Goal: Transaction & Acquisition: Purchase product/service

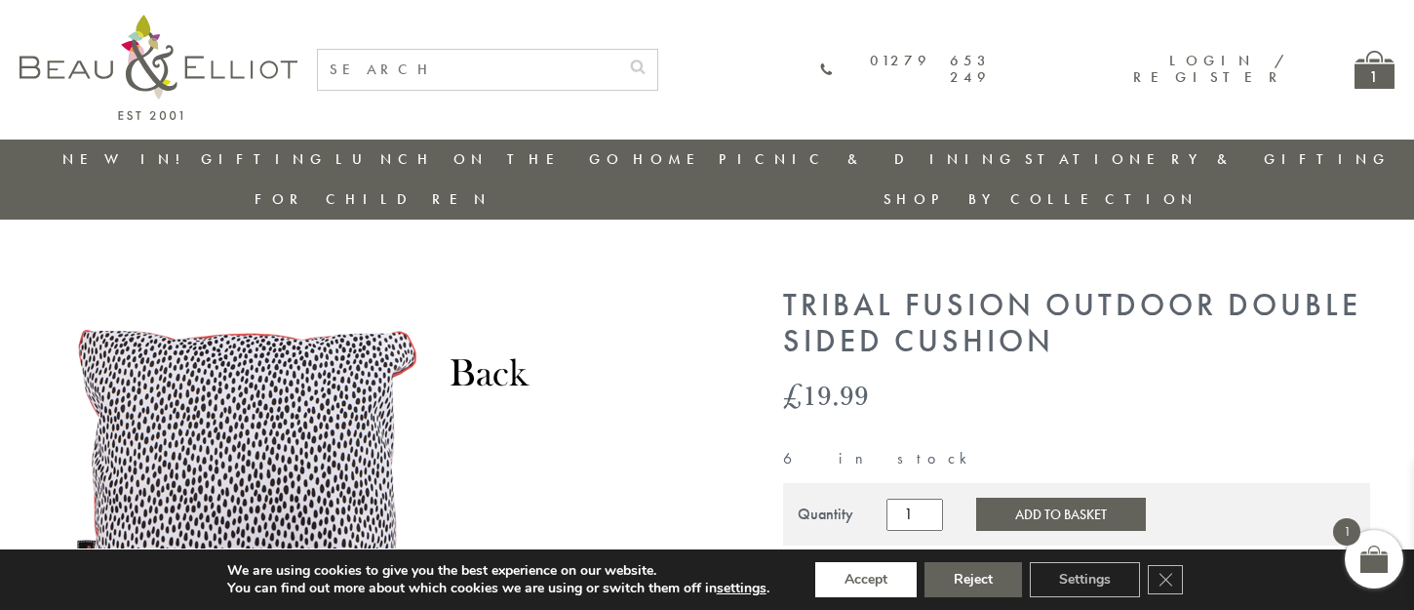
click at [867, 579] on button "Accept" at bounding box center [865, 579] width 101 height 35
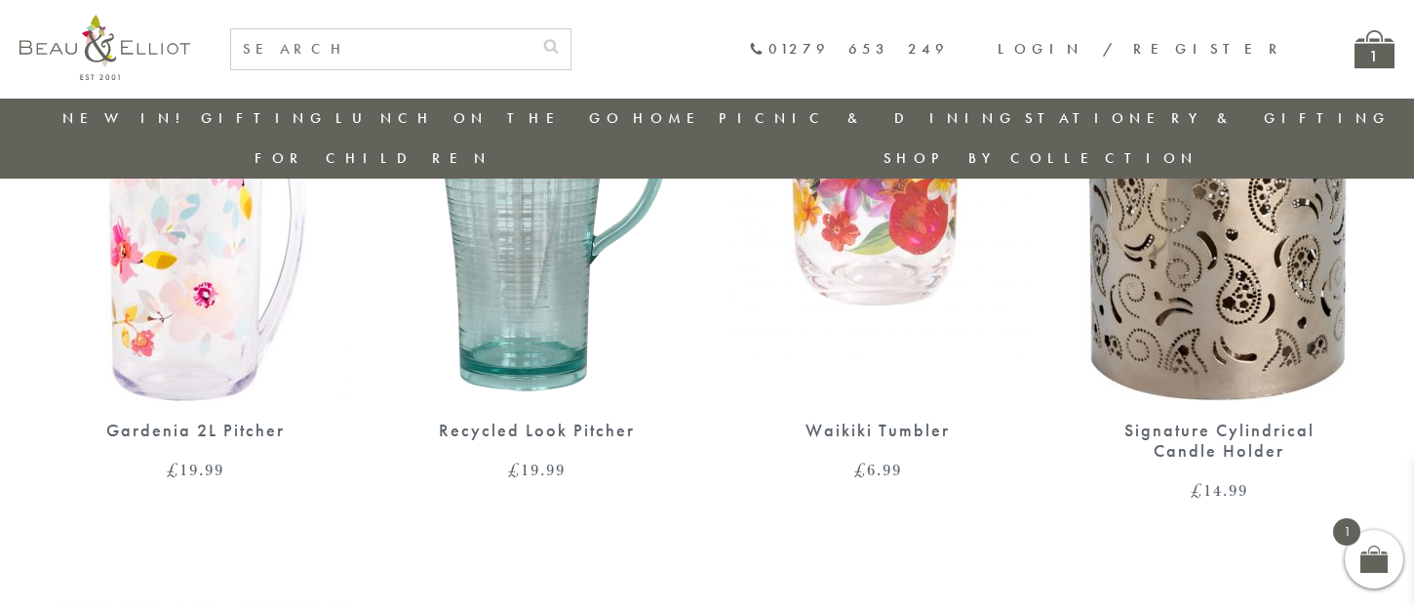
scroll to position [1664, 0]
